Goal: Navigation & Orientation: Find specific page/section

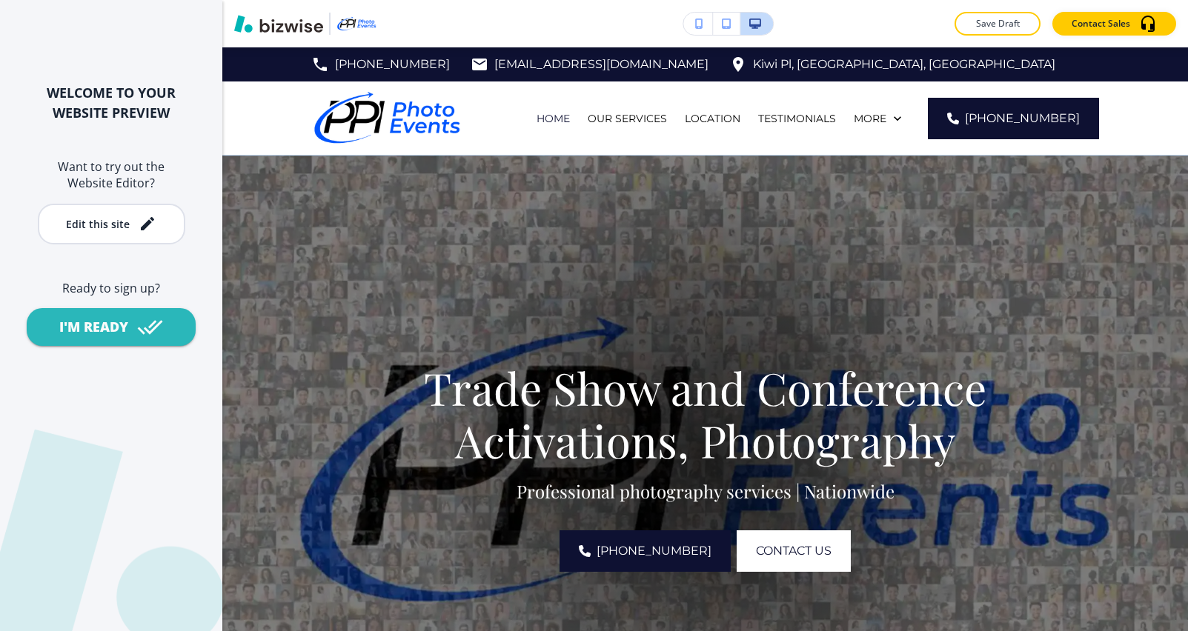
click at [297, 30] on img "button" at bounding box center [278, 24] width 89 height 18
